Goal: Task Accomplishment & Management: Complete application form

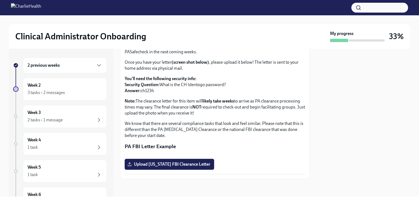
scroll to position [101, 0]
click at [201, 164] on span "Upload [US_STATE] FBI Clearance Letter" at bounding box center [170, 163] width 82 height 5
click at [0, 0] on input "Upload [US_STATE] FBI Clearance Letter" at bounding box center [0, 0] width 0 height 0
click at [188, 167] on label "Upload [US_STATE] FBI Clearance Letter" at bounding box center [170, 164] width 90 height 11
click at [0, 0] on input "Upload [US_STATE] FBI Clearance Letter" at bounding box center [0, 0] width 0 height 0
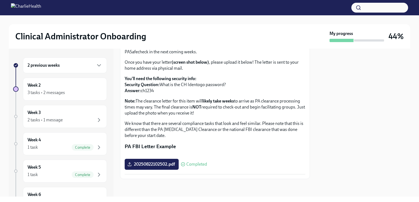
click at [185, 164] on circle at bounding box center [183, 164] width 4 height 4
drag, startPoint x: 132, startPoint y: 162, endPoint x: 234, endPoint y: 165, distance: 102.1
click at [234, 165] on div "20250822102502.pdf Completed" at bounding box center [215, 164] width 181 height 11
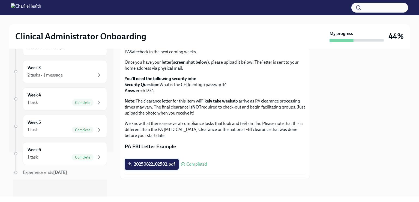
click at [133, 164] on span "20250822102502.pdf" at bounding box center [152, 163] width 46 height 5
click at [0, 0] on input "20250822102502.pdf" at bounding box center [0, 0] width 0 height 0
click at [185, 164] on icon at bounding box center [183, 164] width 4 height 4
